Goal: Submit feedback/report problem

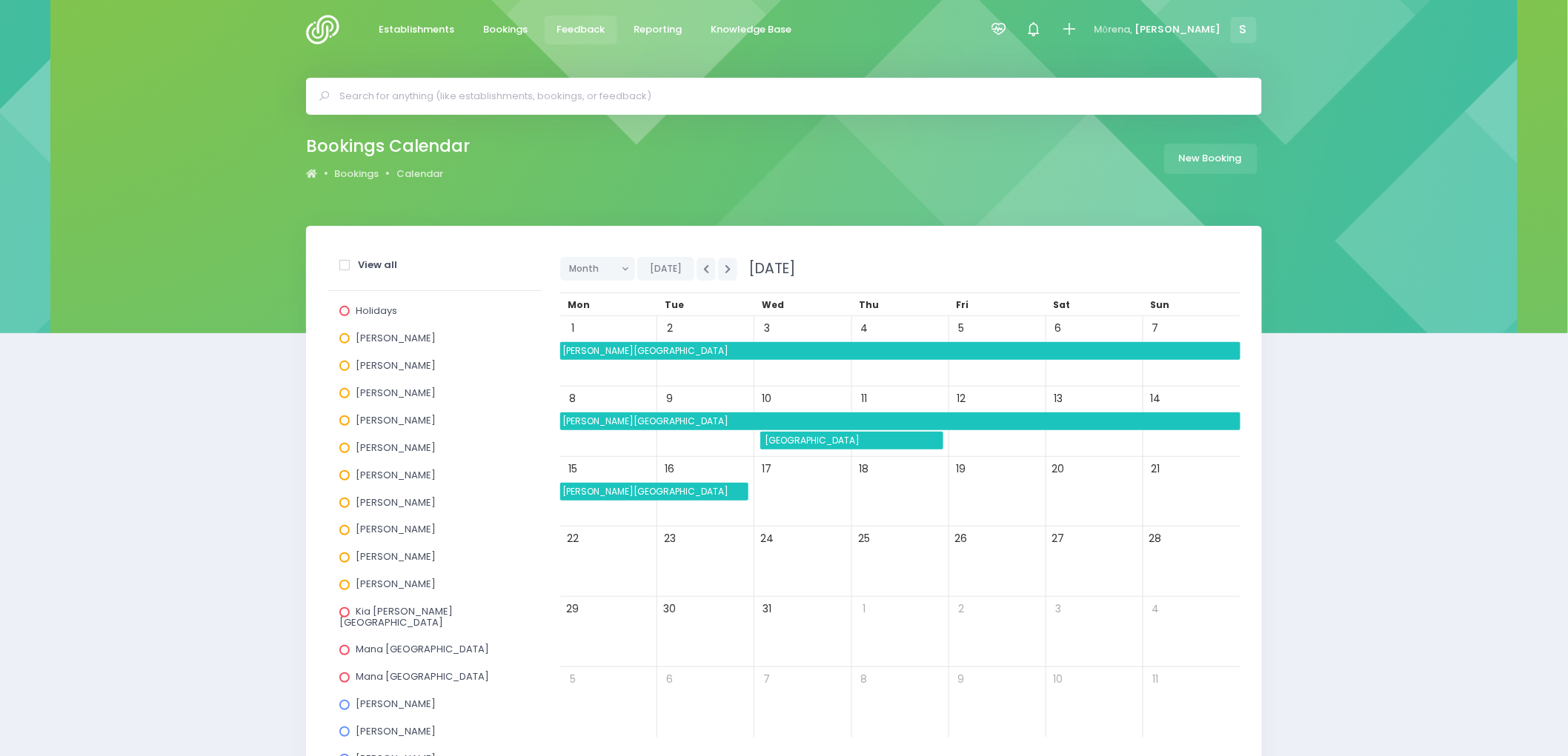
click at [558, 30] on span "Feedback" at bounding box center [581, 29] width 49 height 15
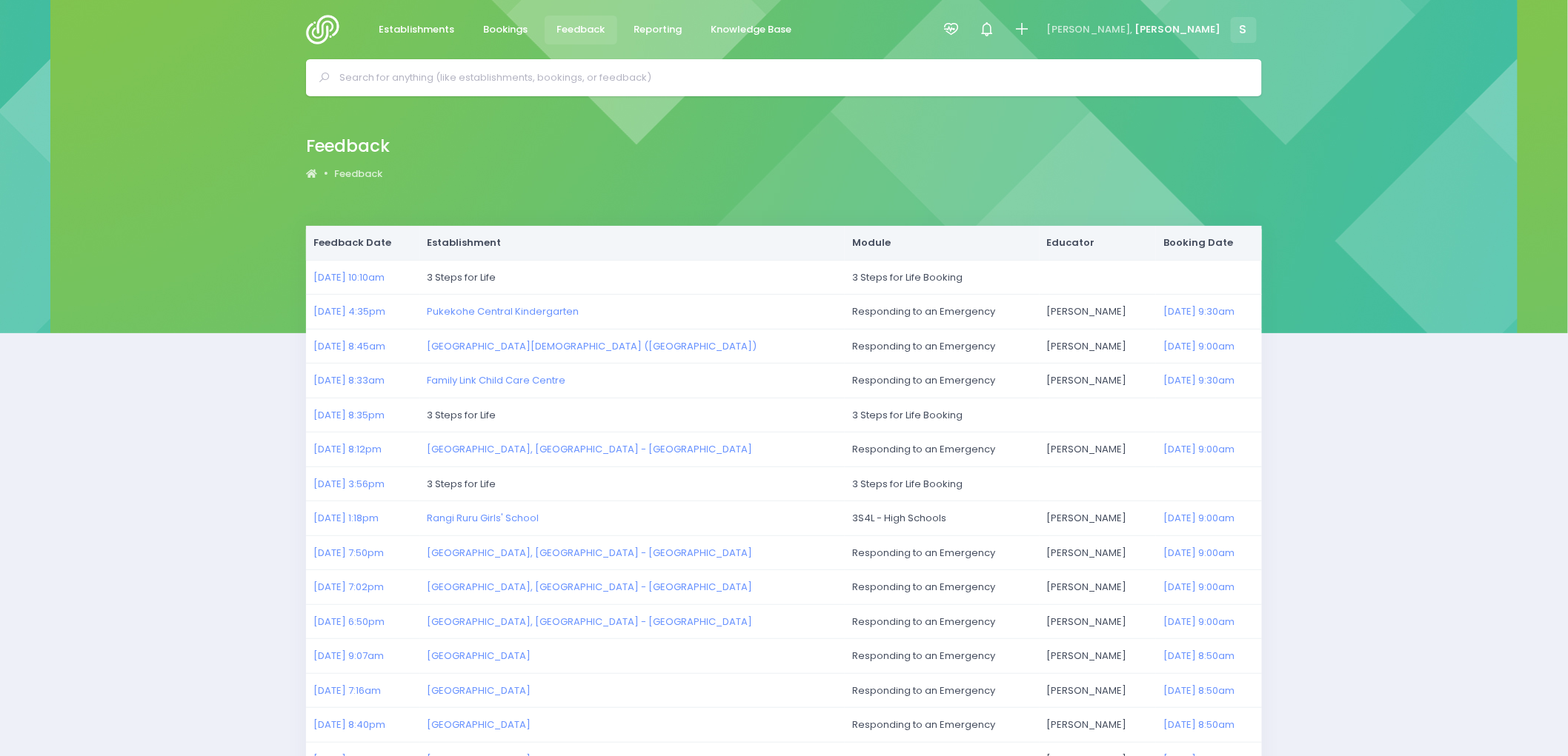
click at [560, 27] on span "Feedback" at bounding box center [581, 29] width 49 height 15
click at [320, 30] on img at bounding box center [327, 30] width 42 height 30
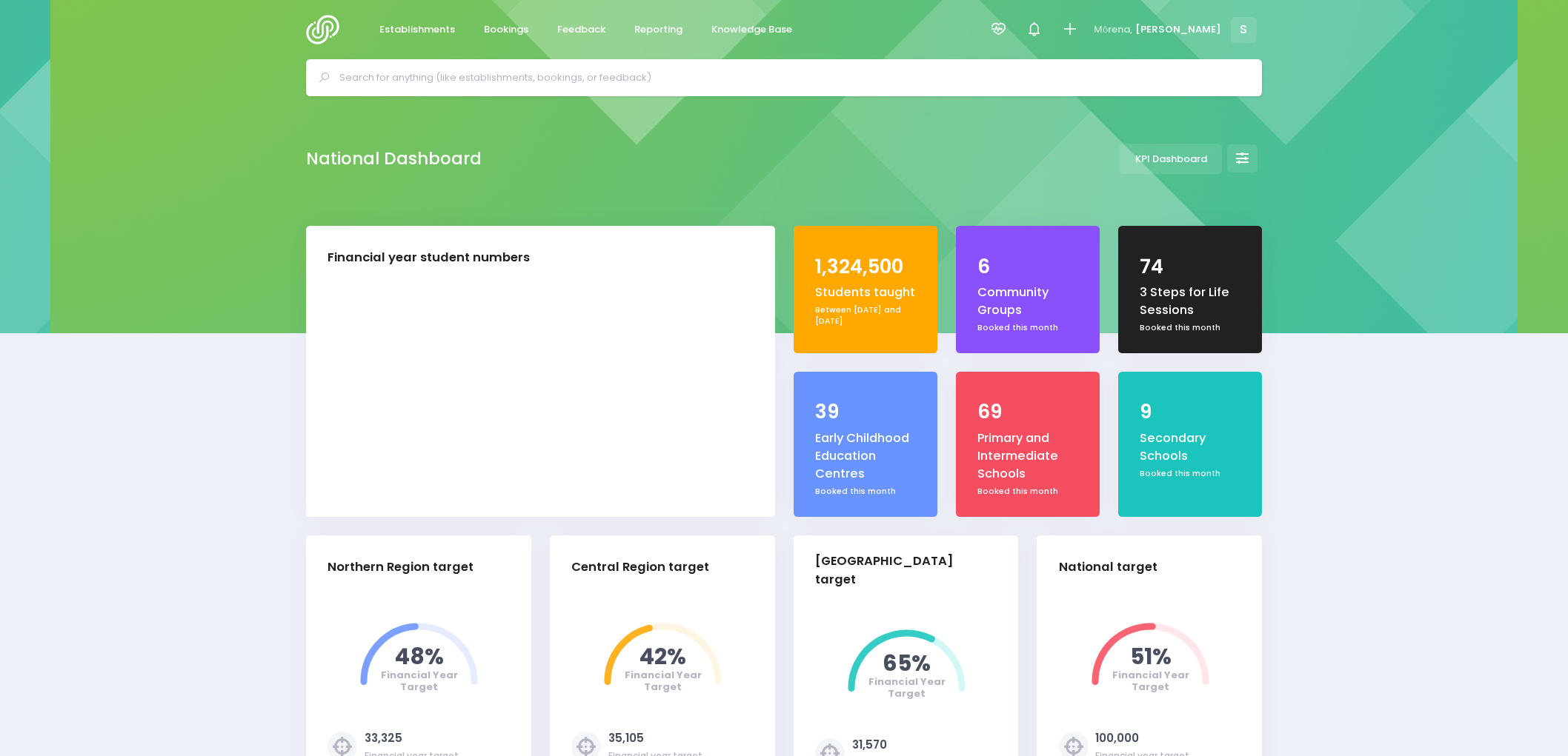
select select "5"
